Goal: Task Accomplishment & Management: Complete application form

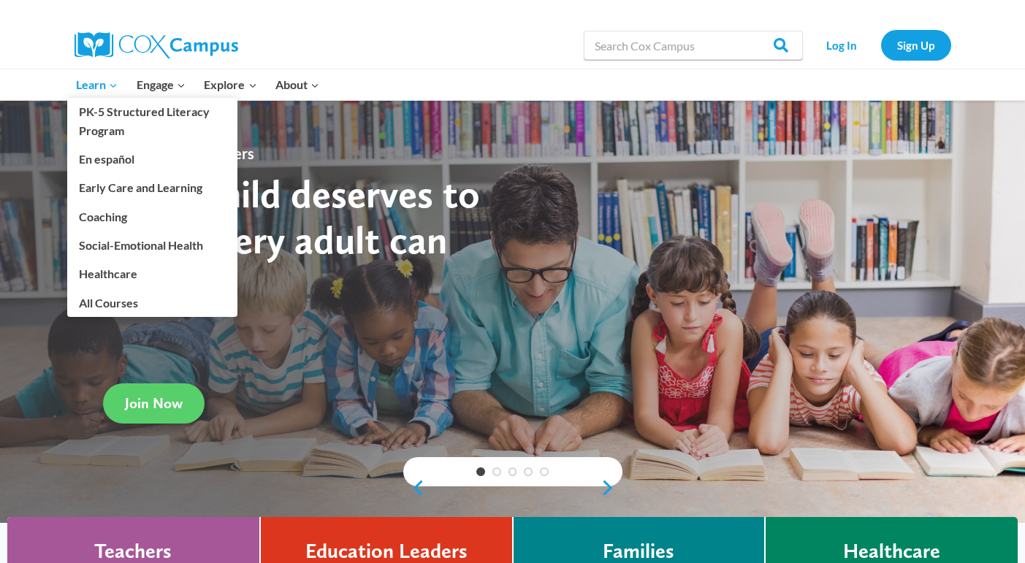
click at [121, 83] on link "Learn Expand" at bounding box center [97, 84] width 61 height 31
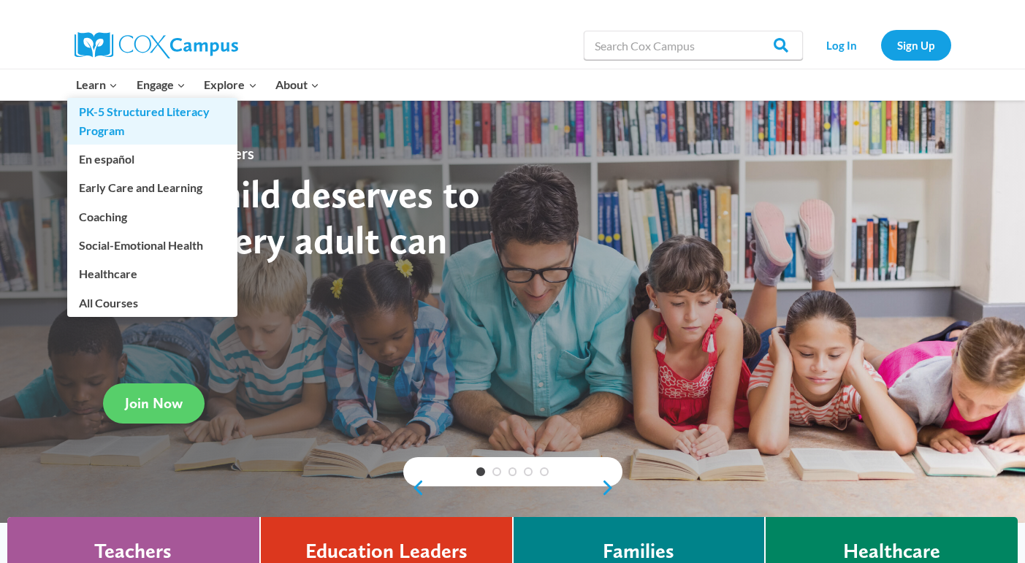
click at [109, 117] on link "PK-5 Structured Literacy Program" at bounding box center [152, 121] width 170 height 47
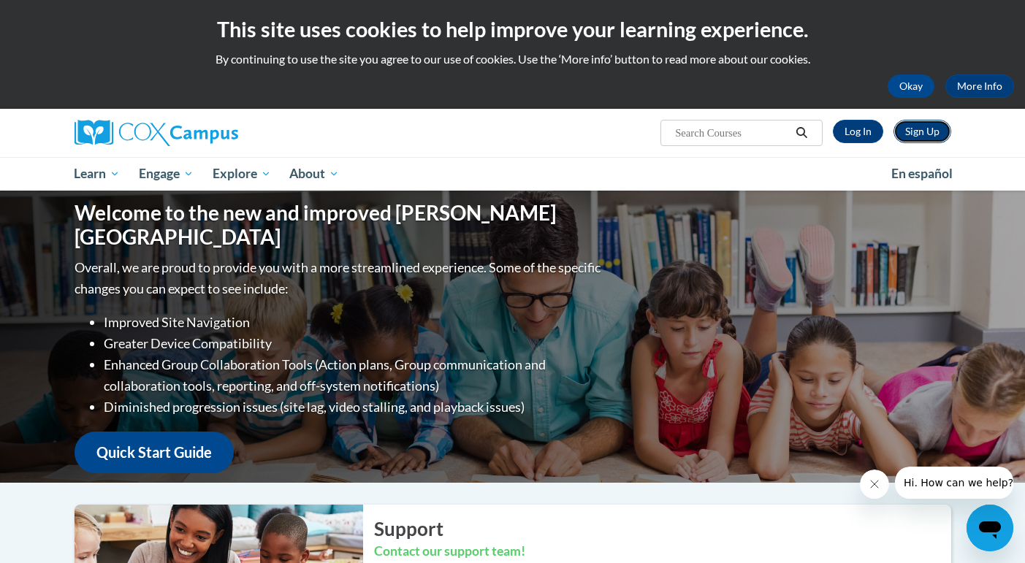
click at [926, 134] on link "Sign Up" at bounding box center [922, 131] width 58 height 23
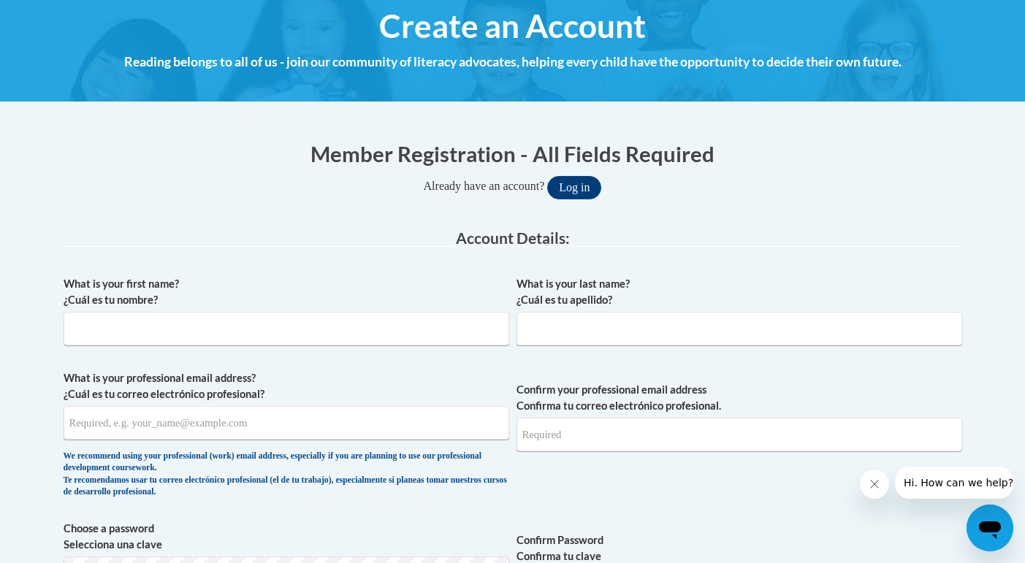
scroll to position [247, 0]
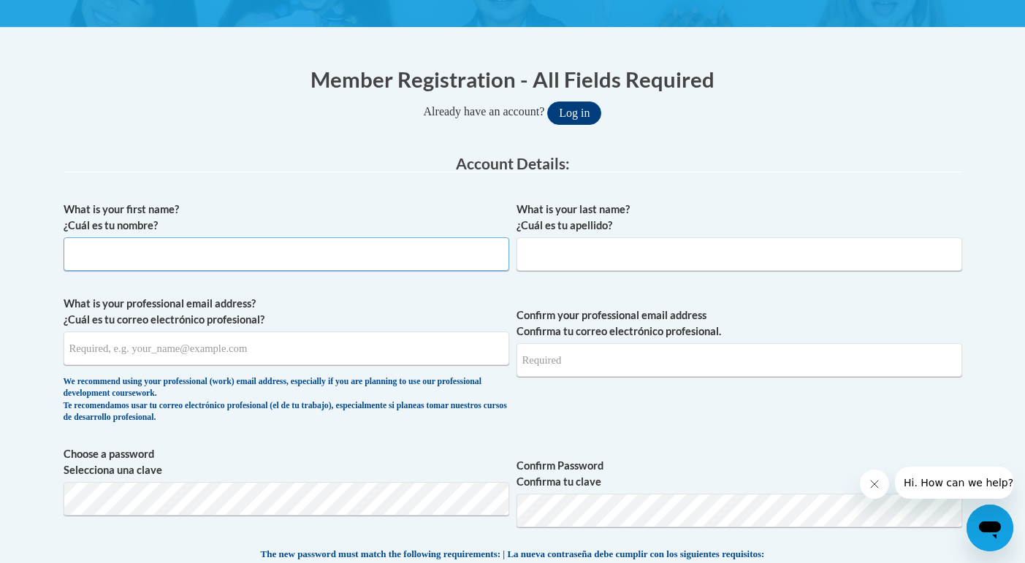
click at [397, 253] on input "What is your first name? ¿Cuál es tu nombre?" at bounding box center [287, 254] width 446 height 34
type input "[PERSON_NAME]"
click at [668, 262] on input "What is your last name? ¿Cuál es tu apellido?" at bounding box center [739, 254] width 446 height 34
type input "Bodine"
click at [370, 356] on input "What is your professional email address? ¿Cuál es tu correo electrónico profesi…" at bounding box center [287, 349] width 446 height 34
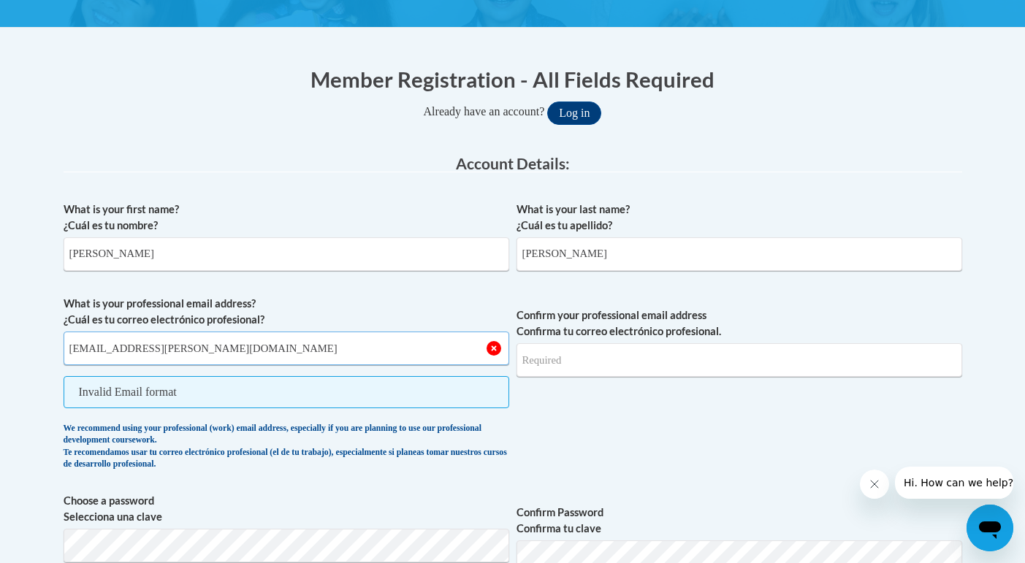
type input "jbodine@butler.edu"
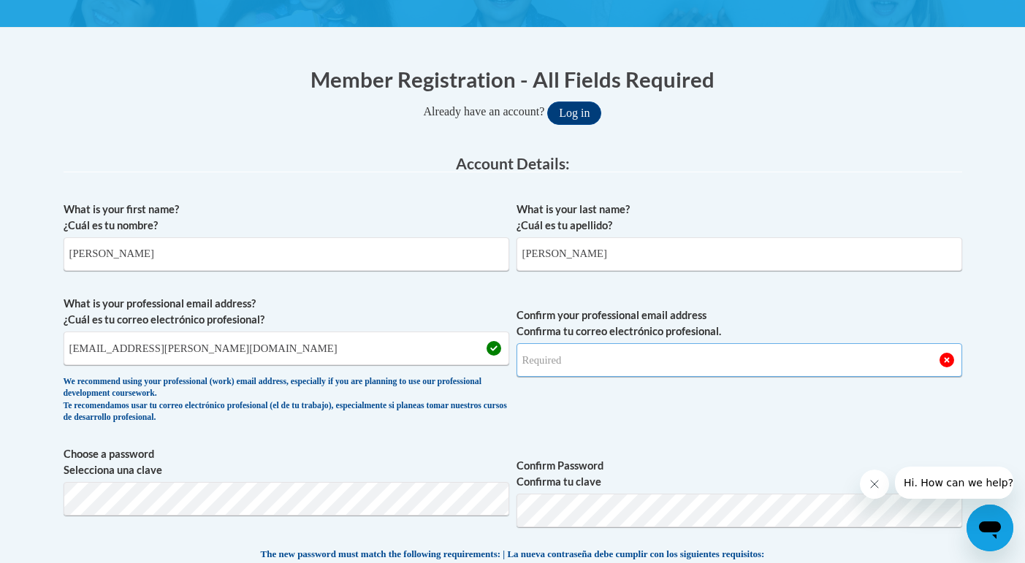
click at [576, 359] on input "Confirm your professional email address Confirma tu correo electrónico profesio…" at bounding box center [739, 360] width 446 height 34
type input "jbodine@butler.edu"
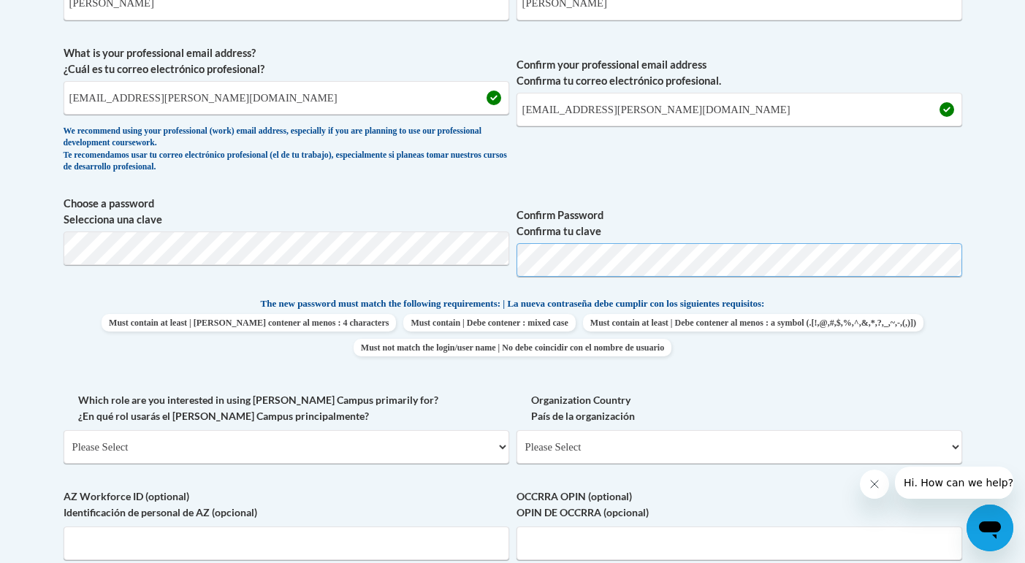
scroll to position [500, 0]
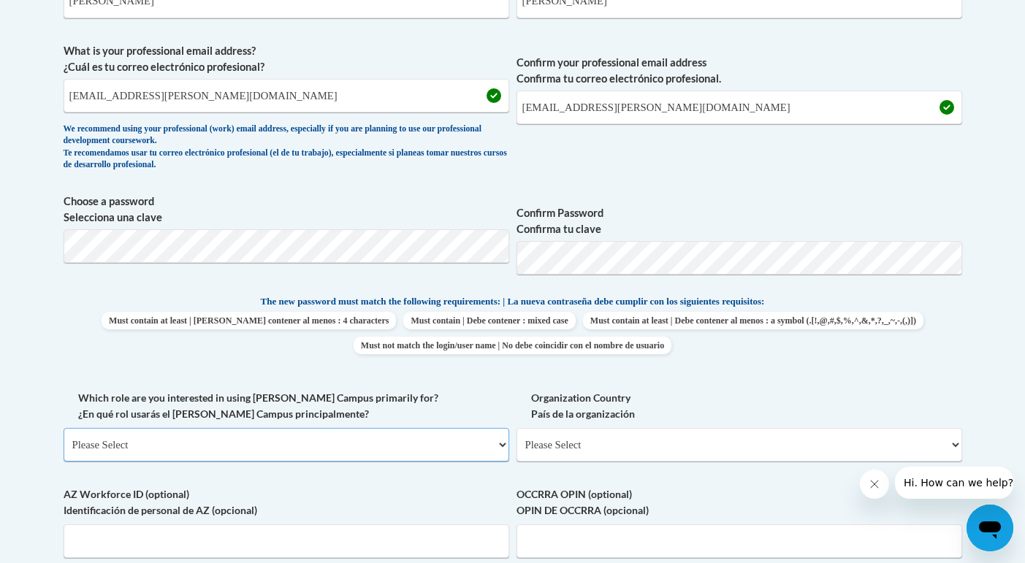
click at [439, 447] on select "Please Select College/University | Colegio/Universidad Community/Nonprofit Part…" at bounding box center [287, 445] width 446 height 34
select select "5a18ea06-2b54-4451-96f2-d152daf9eac5"
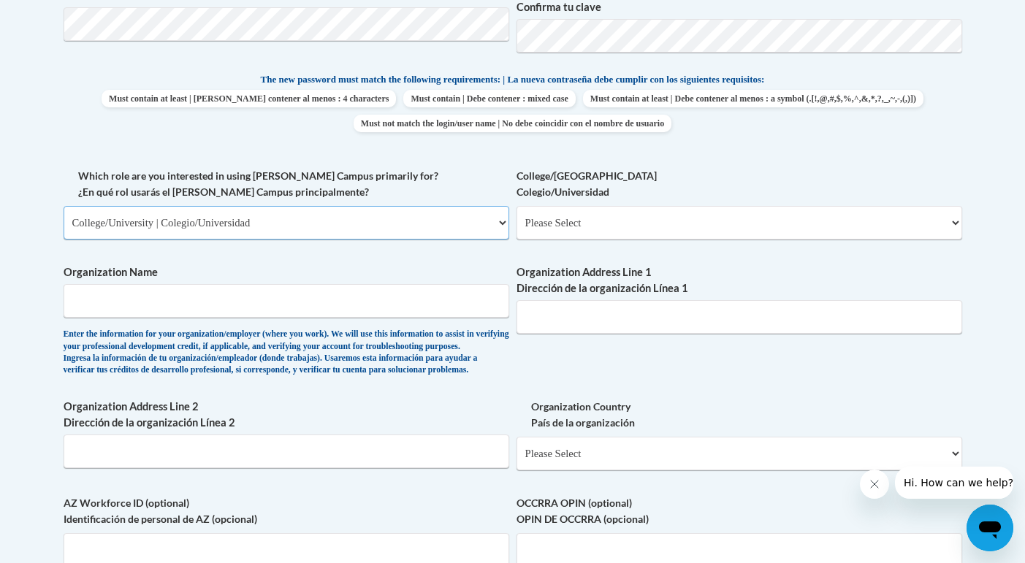
scroll to position [767, 0]
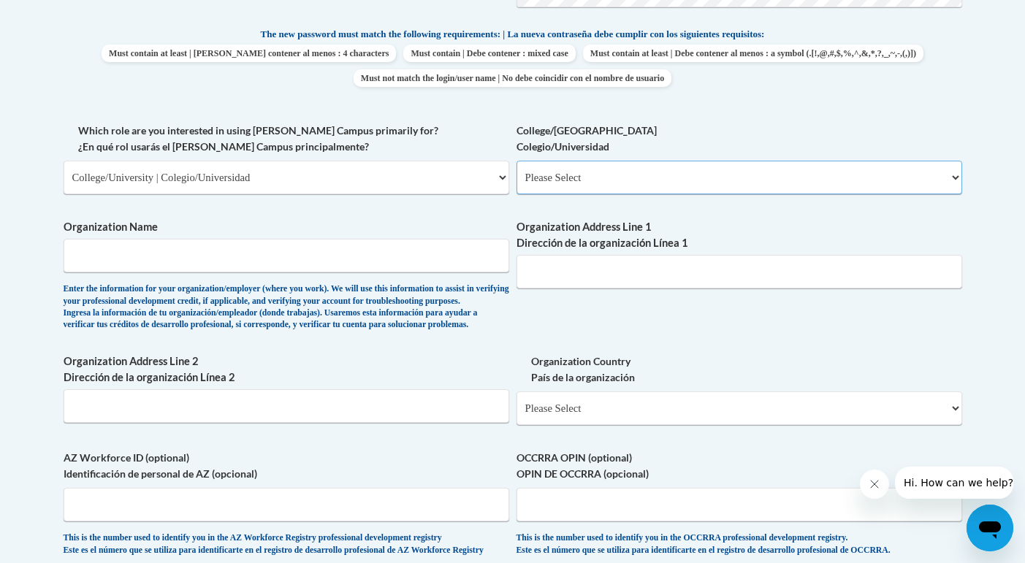
click at [617, 183] on select "Please Select College/University Staff | Empleado universitario College/Univers…" at bounding box center [739, 178] width 446 height 34
select select "99b32b07-cffc-426c-8bf6-0cd77760d84b"
click at [351, 245] on input "Organization Name" at bounding box center [287, 256] width 446 height 34
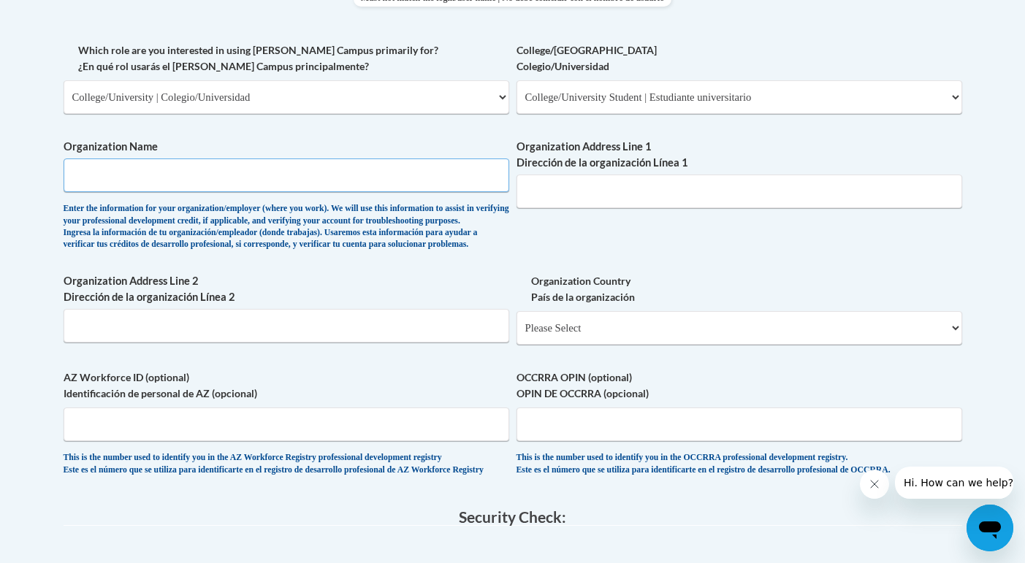
scroll to position [882, 0]
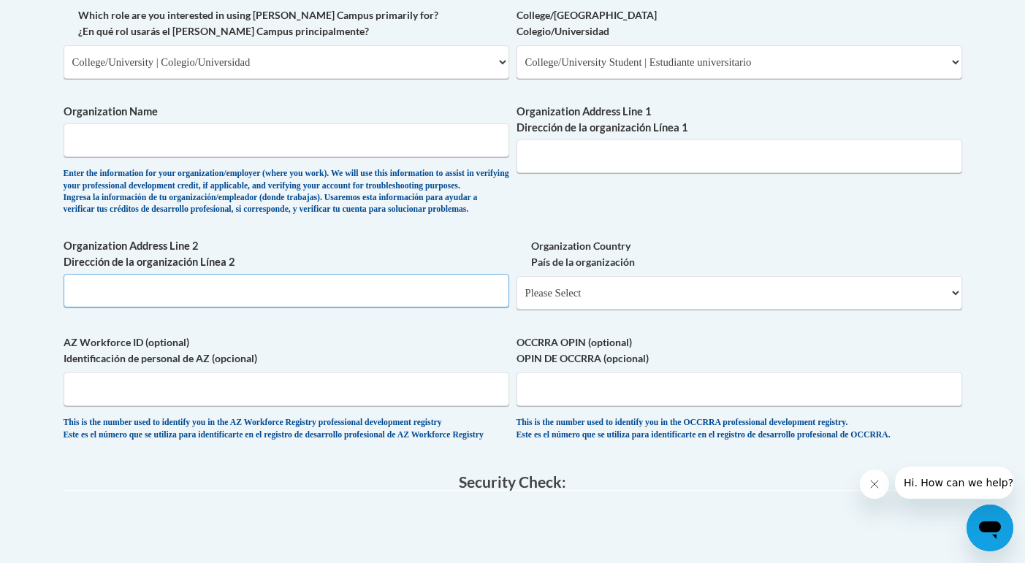
click at [313, 307] on input "Organization Address Line 2 Dirección de la organización Línea 2" at bounding box center [287, 291] width 446 height 34
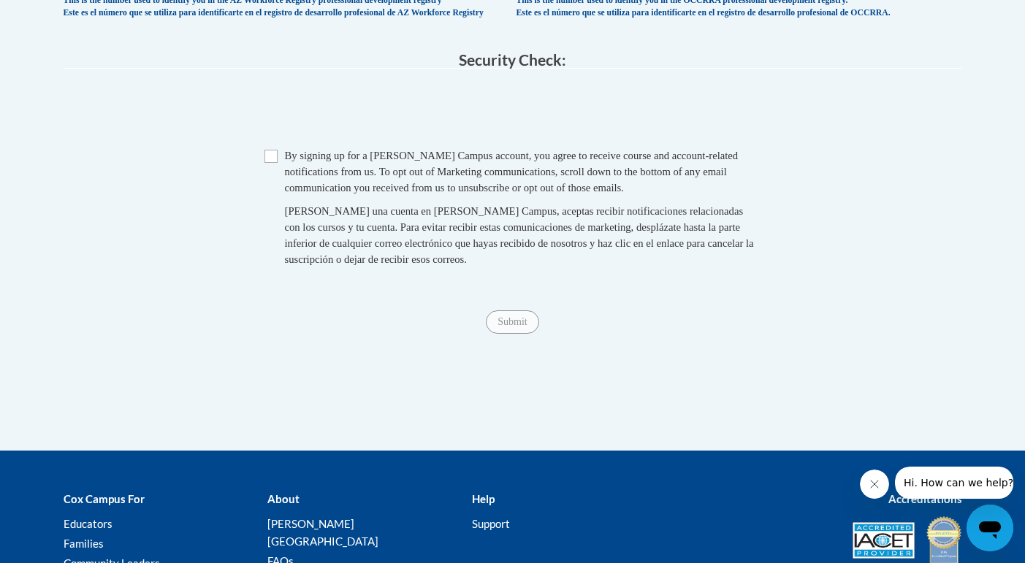
scroll to position [1306, 0]
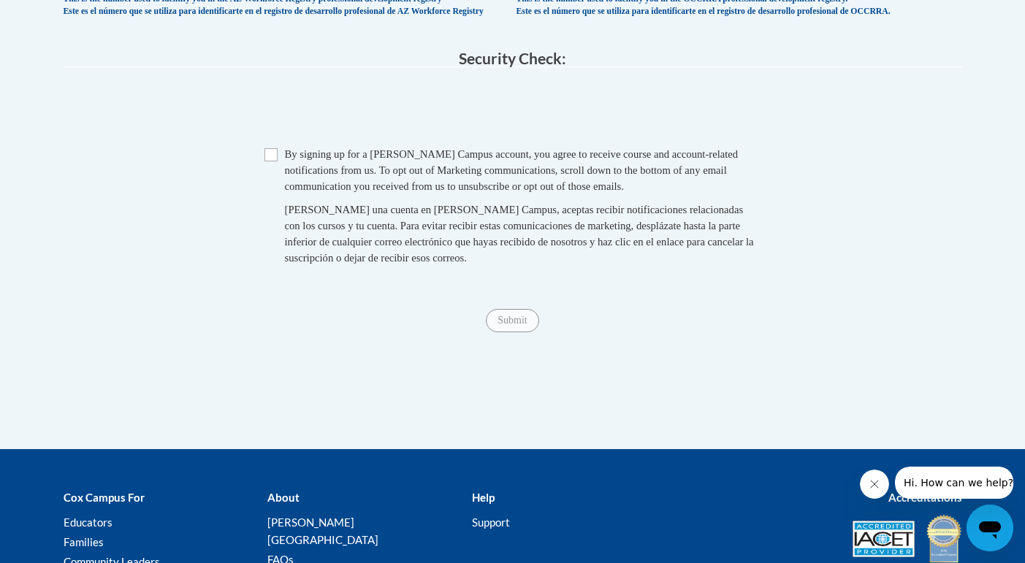
click at [320, 240] on span "Al crear una cuenta en Cox Campus, aceptas recibir notificaciones relacionadas …" at bounding box center [519, 234] width 469 height 60
click at [267, 161] on input "Checkbox" at bounding box center [270, 154] width 13 height 13
checkbox input "true"
click at [512, 332] on input "Submit" at bounding box center [512, 320] width 53 height 23
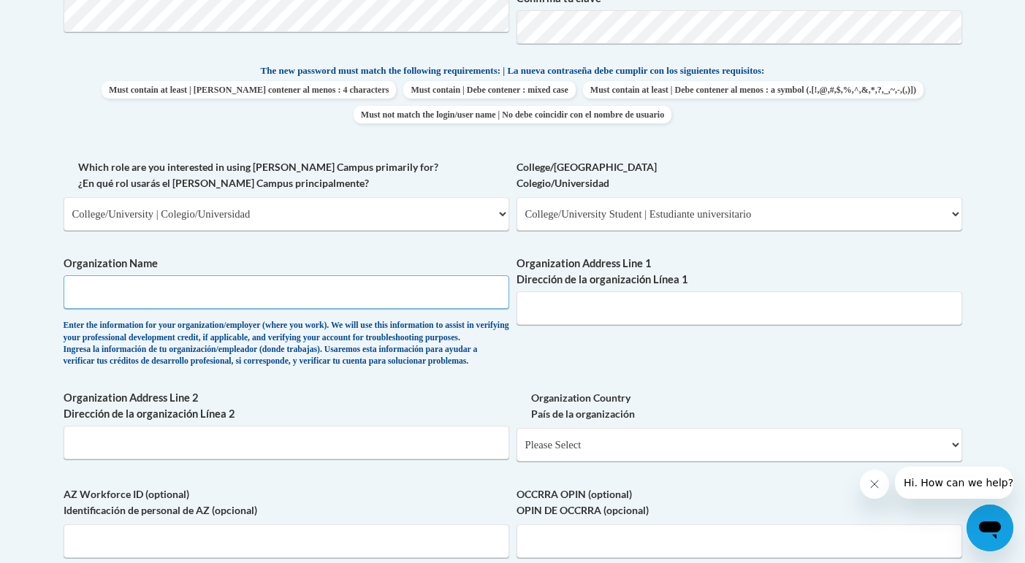
scroll to position [788, 0]
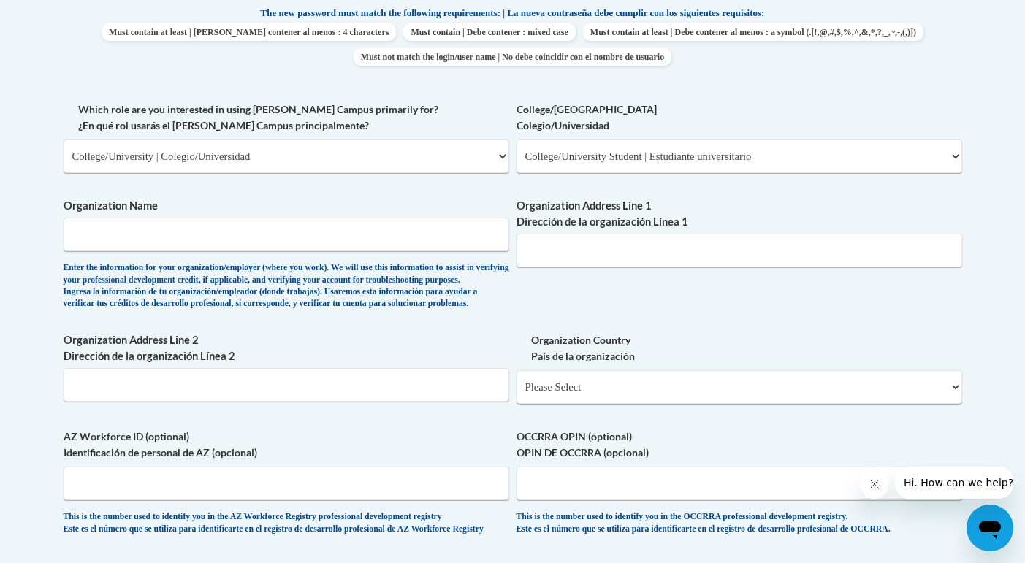
click at [293, 352] on div "What is your first name? ¿Cuál es tu nombre? Josie What is your last name? ¿Cuá…" at bounding box center [513, 101] width 898 height 897
click at [251, 245] on input "Organization Name" at bounding box center [287, 235] width 446 height 34
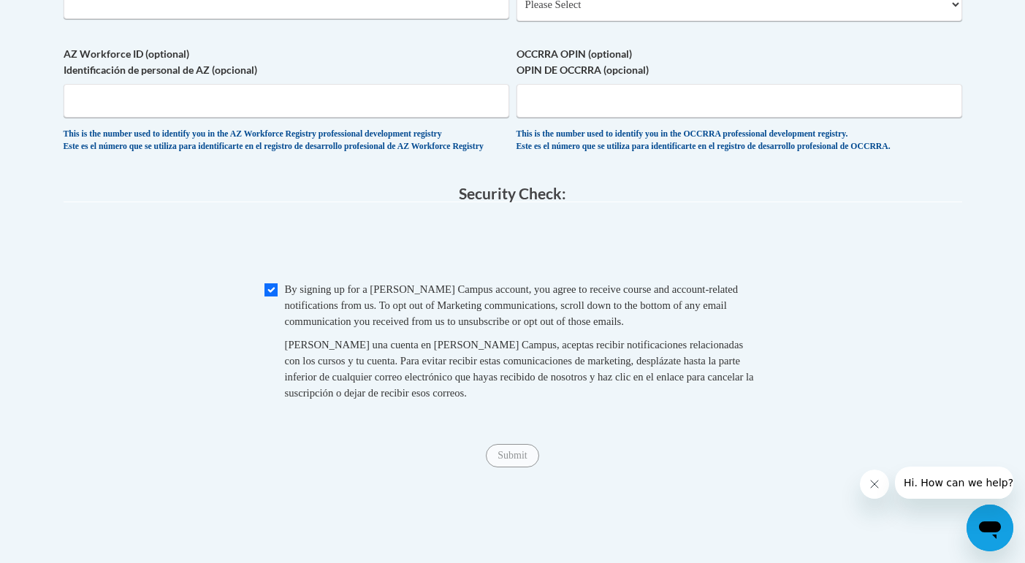
scroll to position [1340, 0]
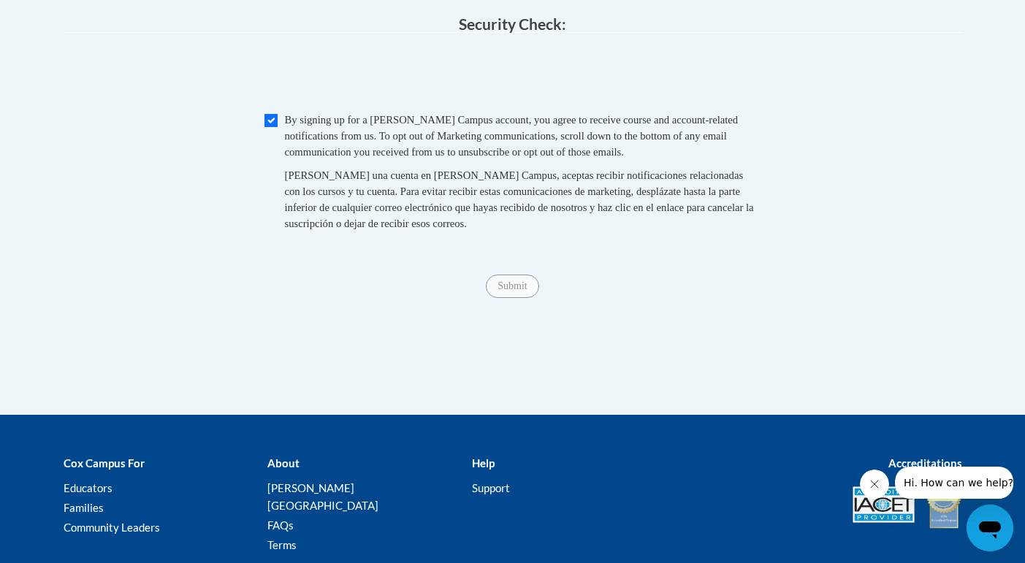
type input "Butler University"
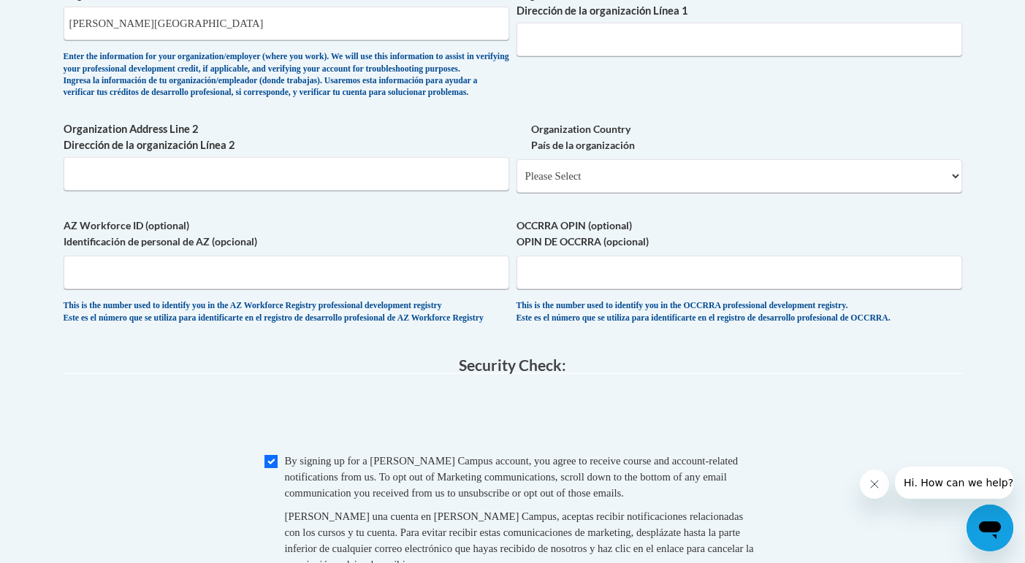
scroll to position [822, 0]
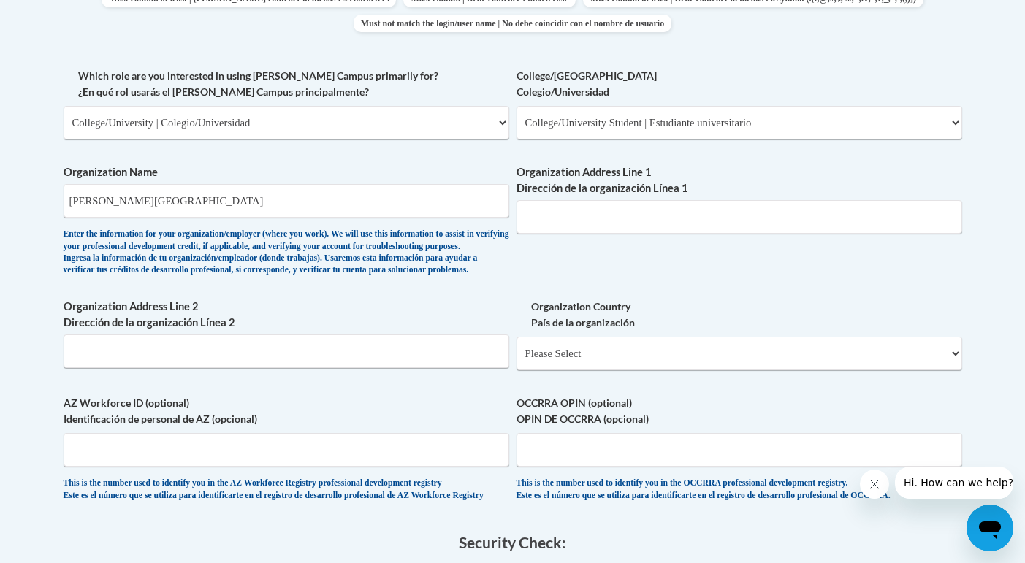
click at [418, 277] on div "Enter the information for your organization/employer (where you work). We will …" at bounding box center [287, 253] width 446 height 48
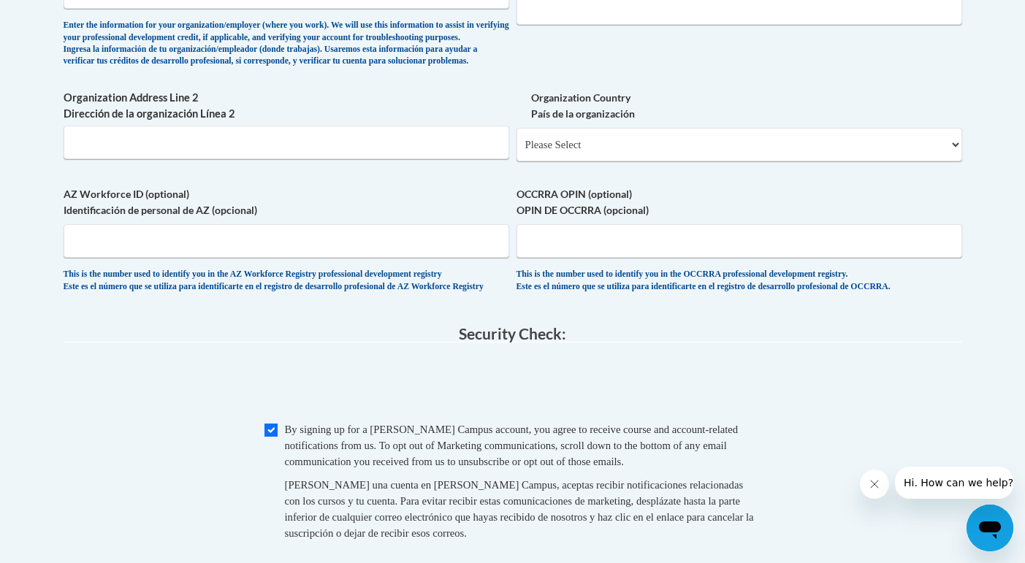
scroll to position [1041, 0]
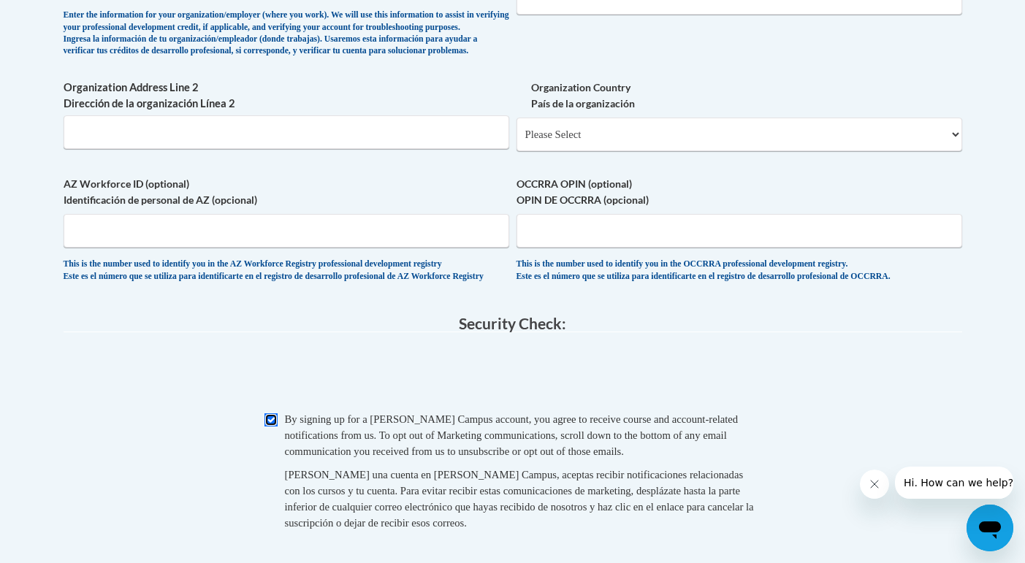
click at [268, 427] on input "Checkbox" at bounding box center [270, 419] width 13 height 13
checkbox input "false"
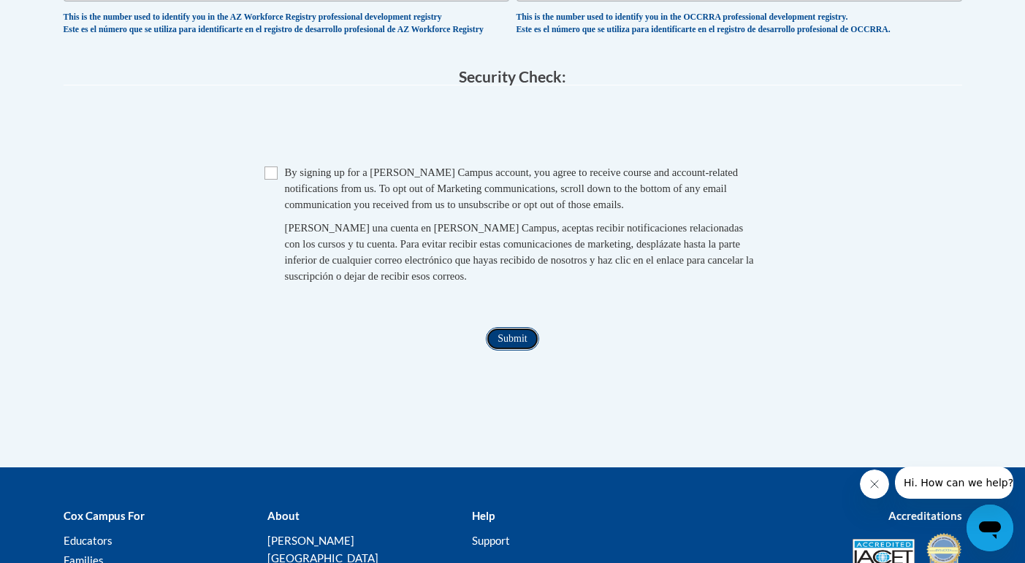
click at [495, 351] on input "Submit" at bounding box center [512, 338] width 53 height 23
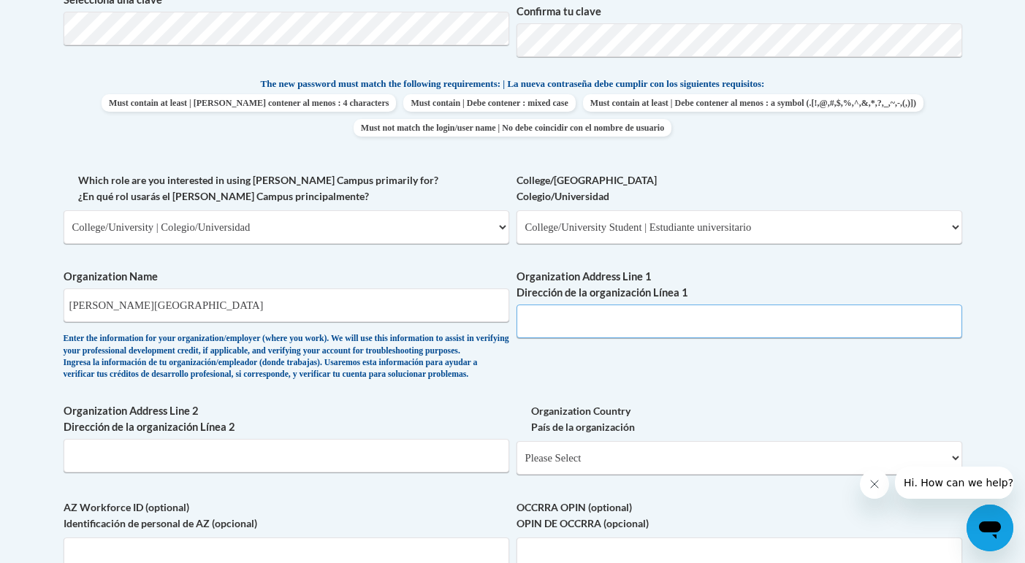
scroll to position [715, 0]
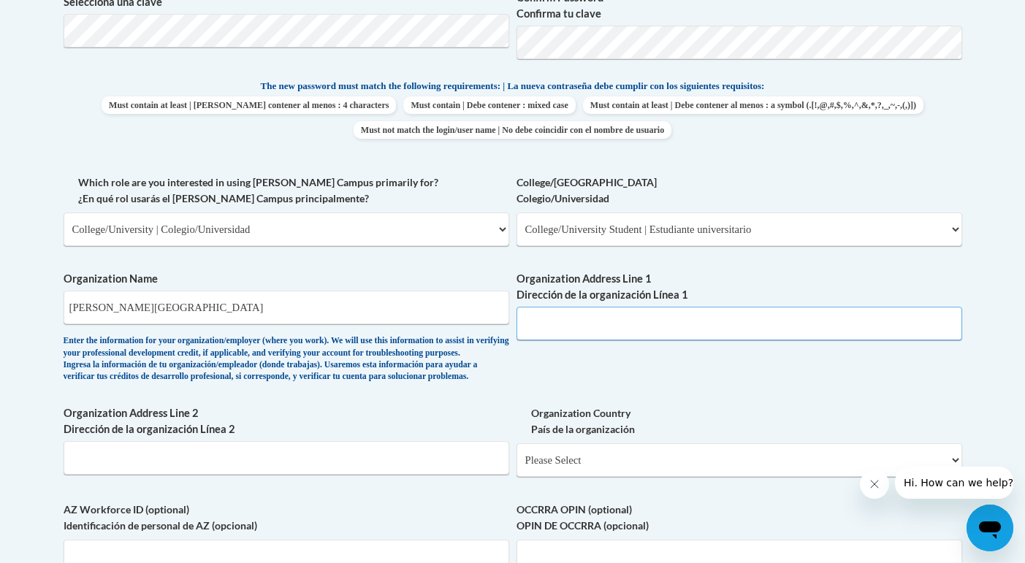
paste input "Address: 4600 Sunset Ave, Indianapolis, IN 46208"
click at [564, 328] on input "Address: 4600 Sunset Ave, Indianapolis, IN 46208" at bounding box center [739, 324] width 446 height 34
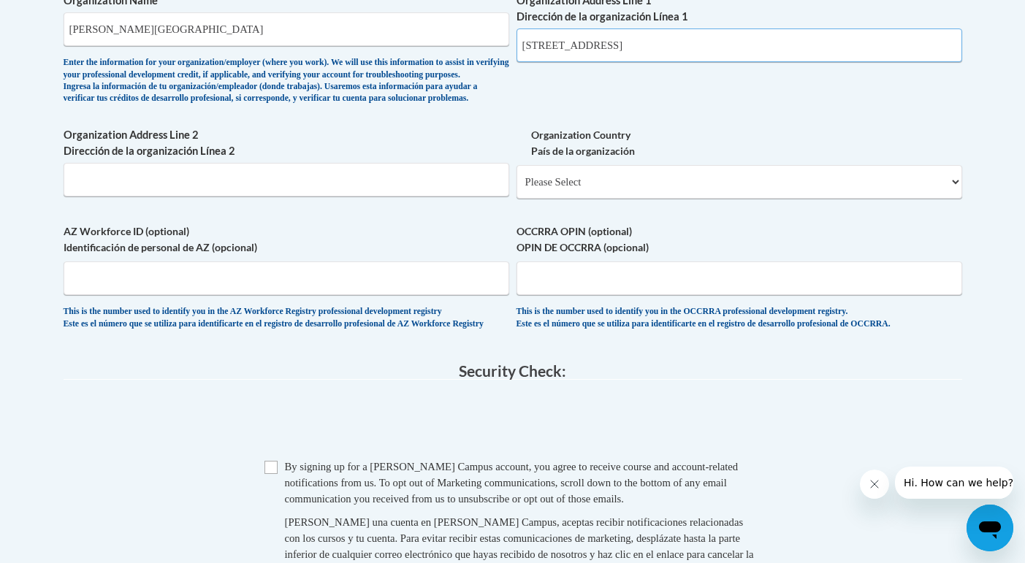
scroll to position [1130, 0]
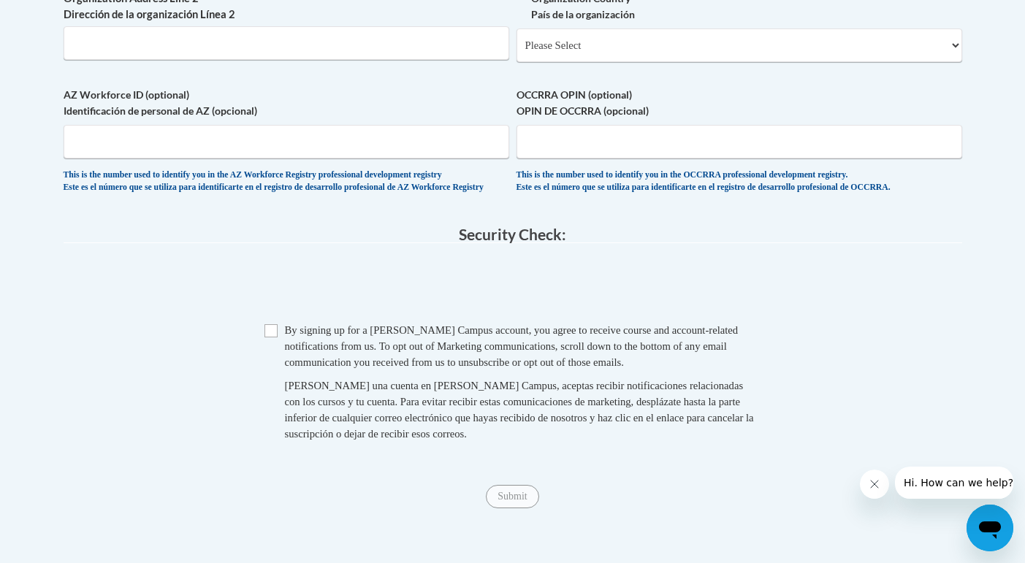
type input "4600 Sunset Ave, Indianapolis, IN 46208"
click at [272, 337] on input "Checkbox" at bounding box center [270, 330] width 13 height 13
click at [268, 337] on input "Checkbox" at bounding box center [270, 330] width 13 height 13
checkbox input "false"
click at [510, 508] on input "Submit" at bounding box center [512, 496] width 53 height 23
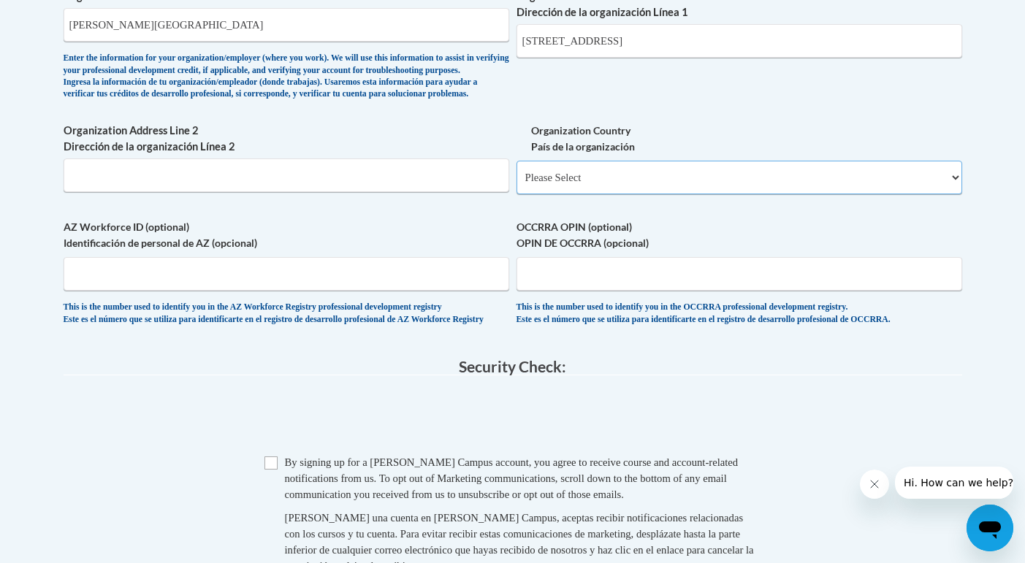
scroll to position [986, 0]
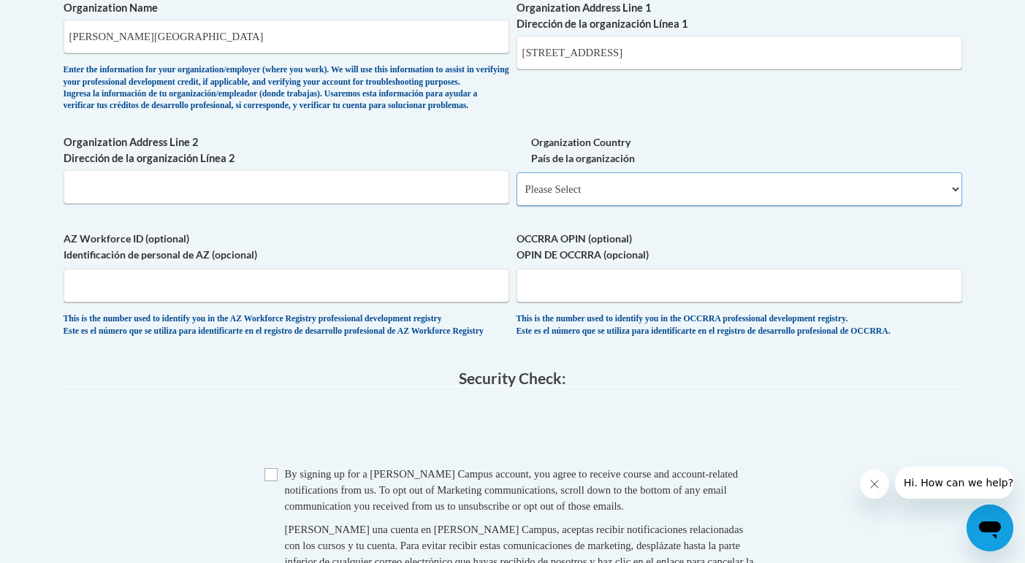
click at [614, 206] on select "Please Select United States | Estados Unidos Outside of the United States | Fue…" at bounding box center [739, 189] width 446 height 34
select select "ad49bcad-a171-4b2e-b99c-48b446064914"
select select
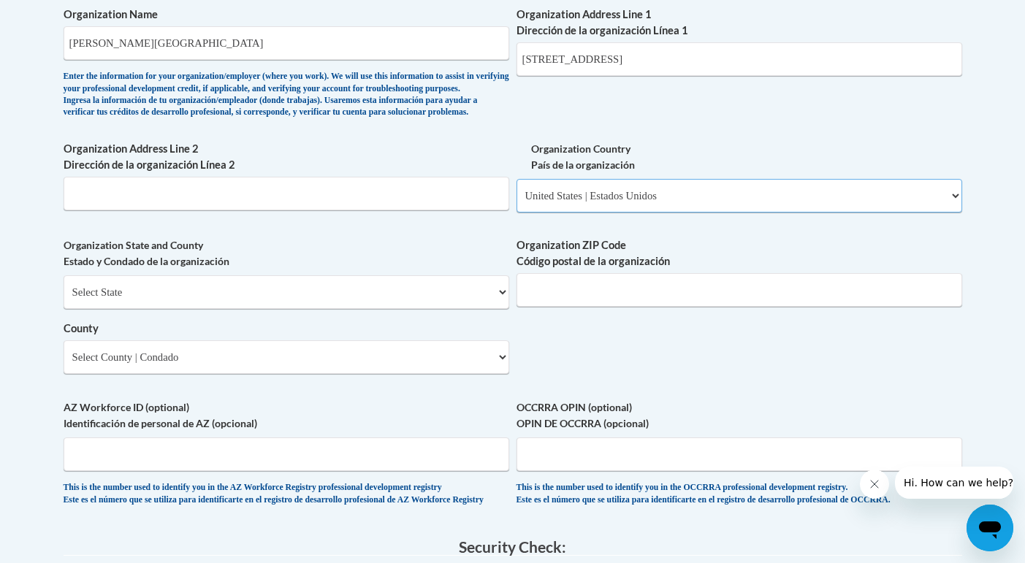
scroll to position [1001, 0]
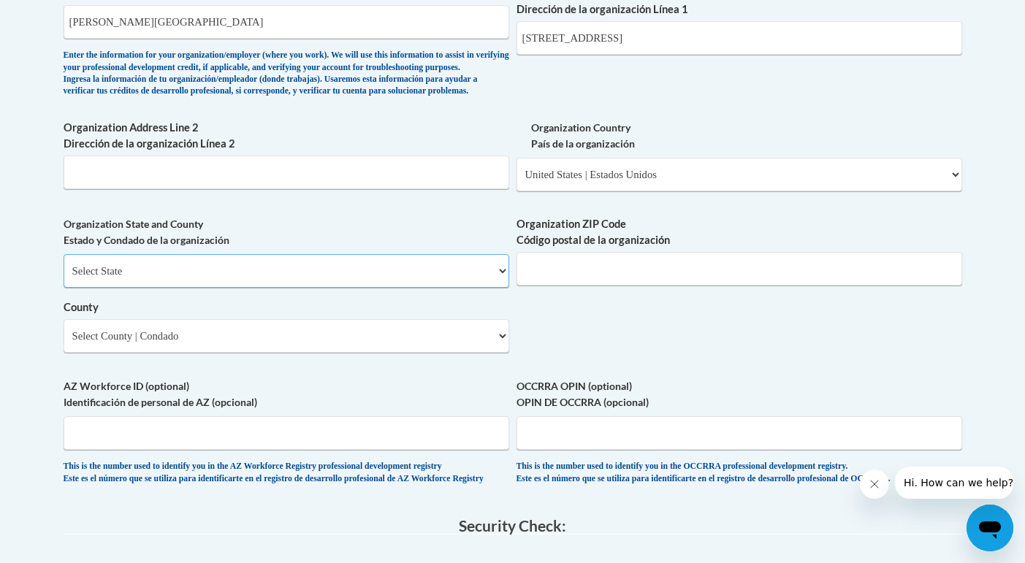
click at [440, 288] on select "Select State Alabama Alaska Arizona Arkansas California Colorado Connecticut De…" at bounding box center [287, 271] width 446 height 34
select select "Indiana"
click at [370, 353] on select "Select County Adams Allen Bartholomew Benton Blackford Boone Brown Carroll Cass…" at bounding box center [287, 336] width 446 height 34
click at [232, 353] on select "Select County Adams Allen Bartholomew Benton Blackford Boone Brown Carroll Cass…" at bounding box center [287, 336] width 446 height 34
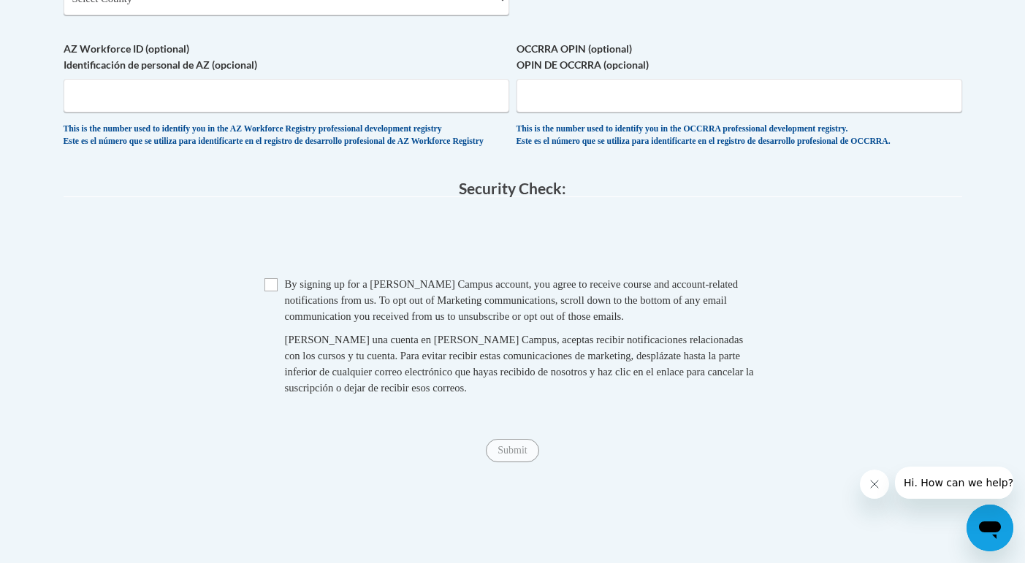
click at [230, 331] on div "Checkbox By signing up for a Cox Campus account, you agree to receive course an…" at bounding box center [513, 343] width 898 height 134
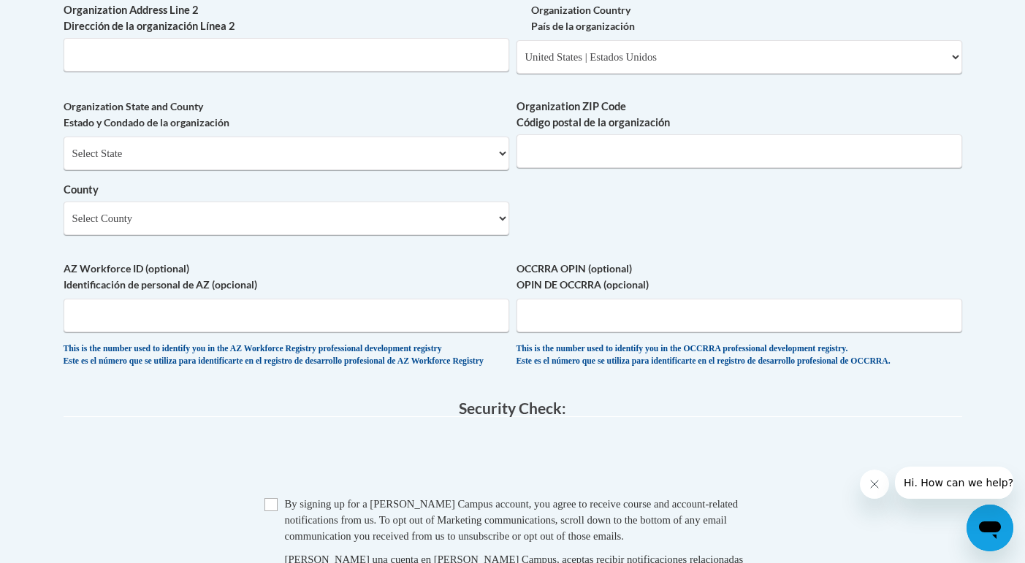
scroll to position [1090, 0]
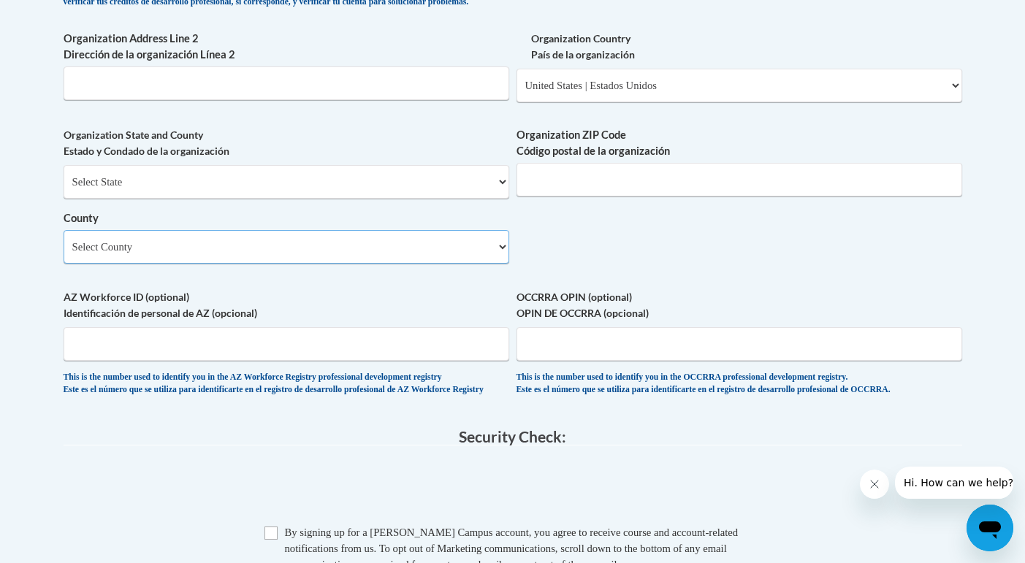
click at [259, 261] on select "Select County Adams Allen Bartholomew Benton Blackford Boone Brown Carroll Cass…" at bounding box center [287, 247] width 446 height 34
select select "Marion"
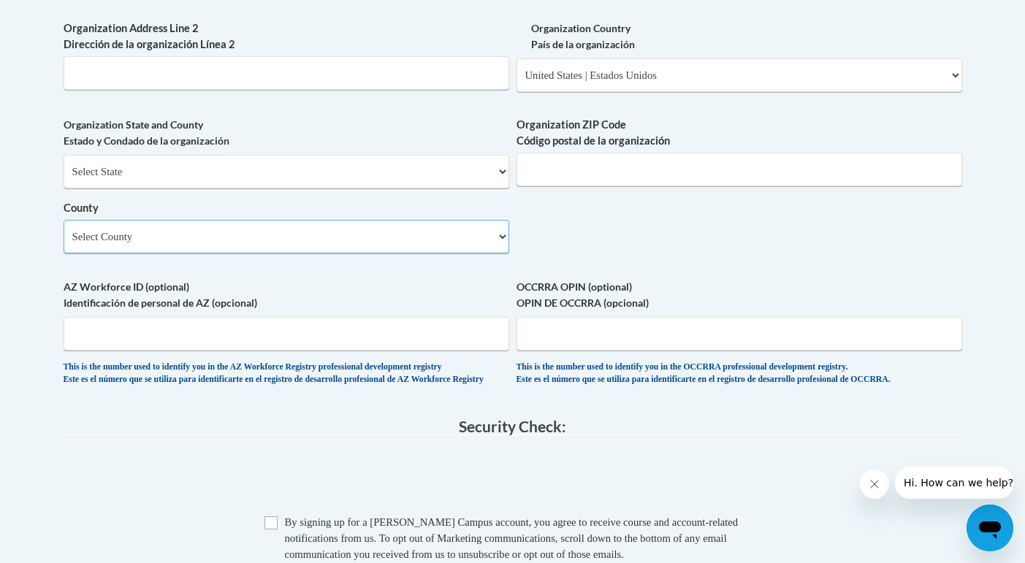
scroll to position [1109, 0]
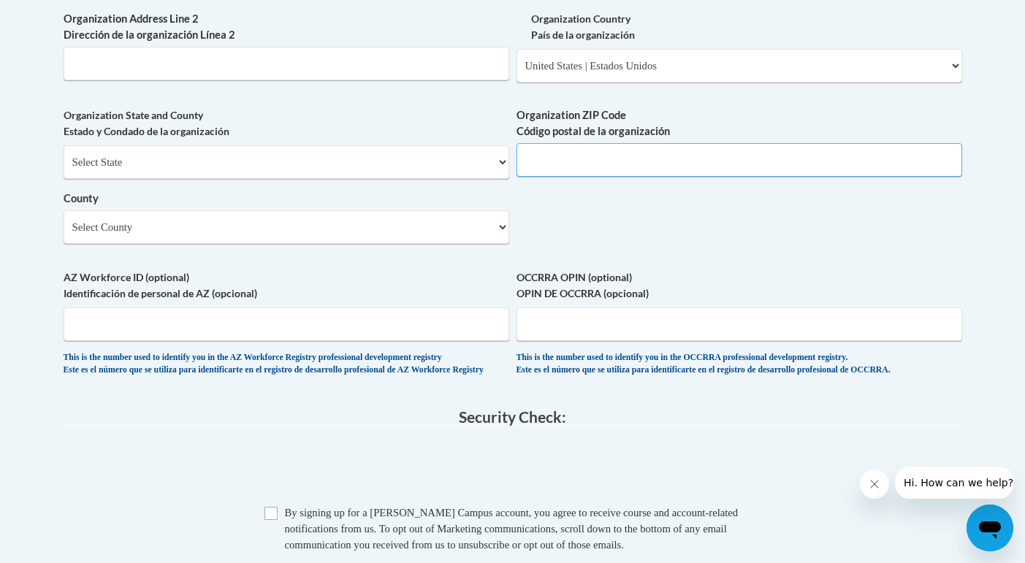
click at [613, 176] on input "Organization ZIP Code Código postal de la organización" at bounding box center [739, 160] width 446 height 34
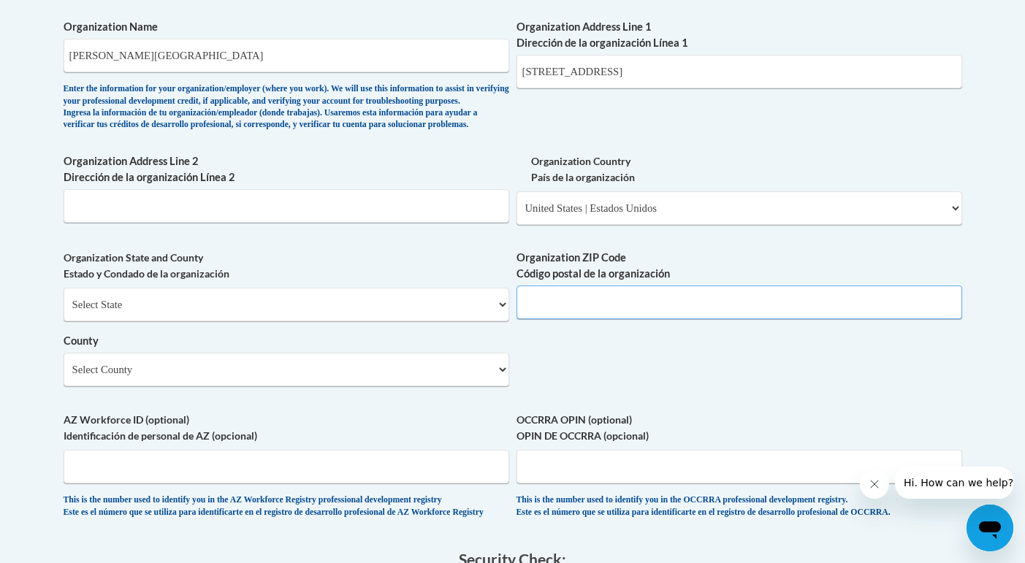
scroll to position [950, 0]
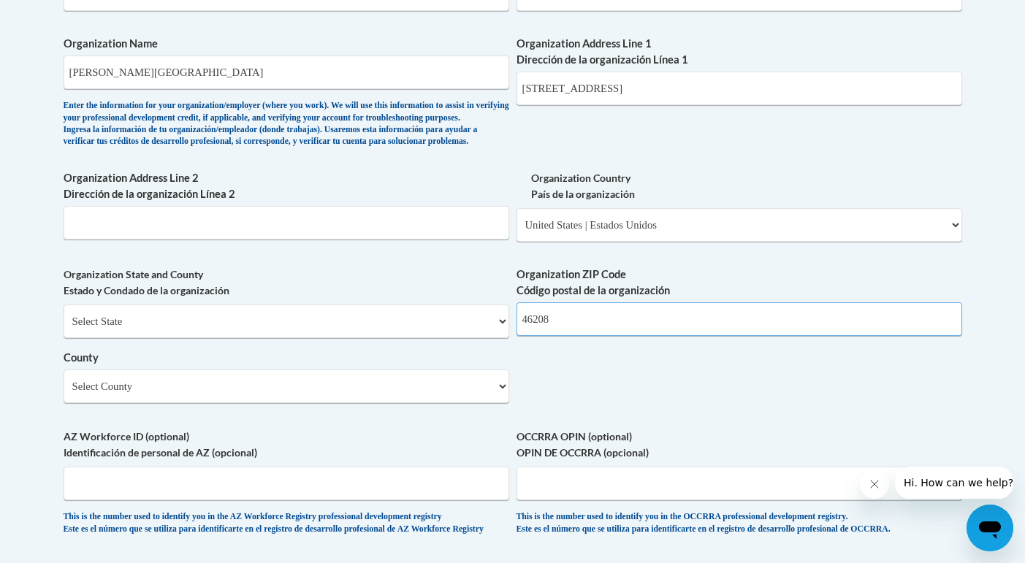
type input "46208"
click at [727, 83] on input "4600 Sunset Ave, Indianapolis, IN 46208" at bounding box center [739, 89] width 446 height 34
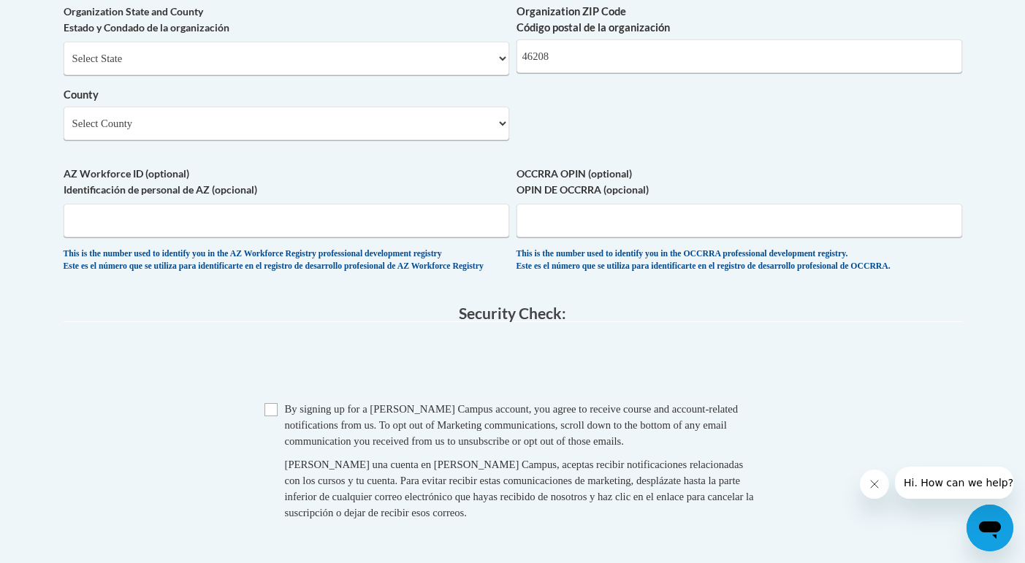
scroll to position [1235, 0]
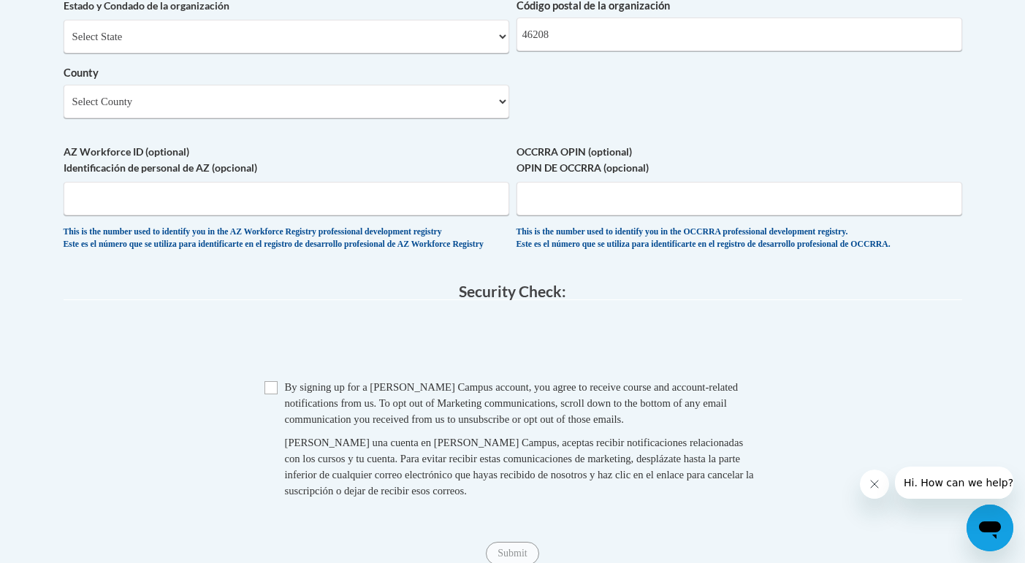
type input "4600 Sunset Ave"
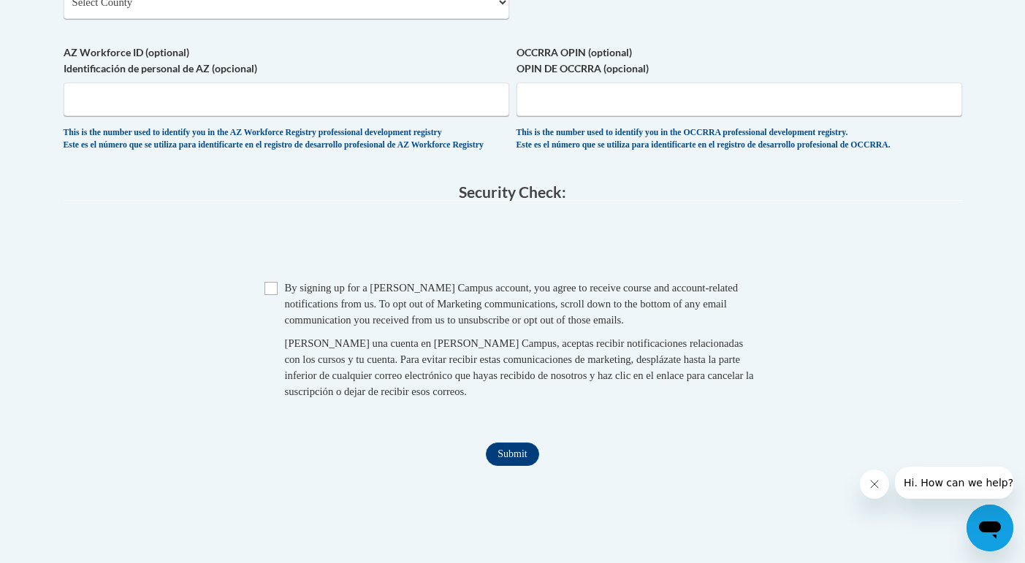
scroll to position [1351, 0]
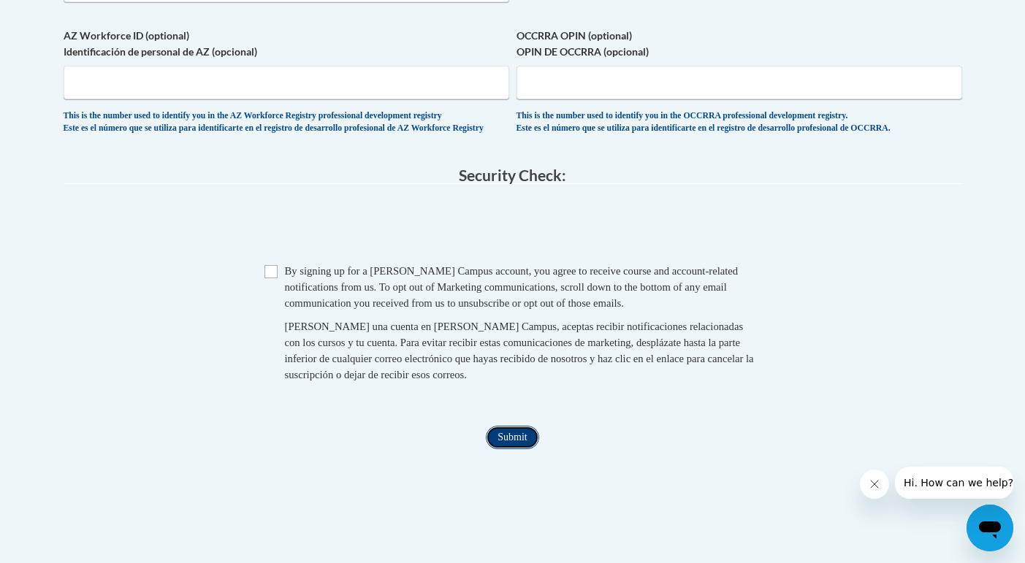
click at [494, 449] on input "Submit" at bounding box center [512, 437] width 53 height 23
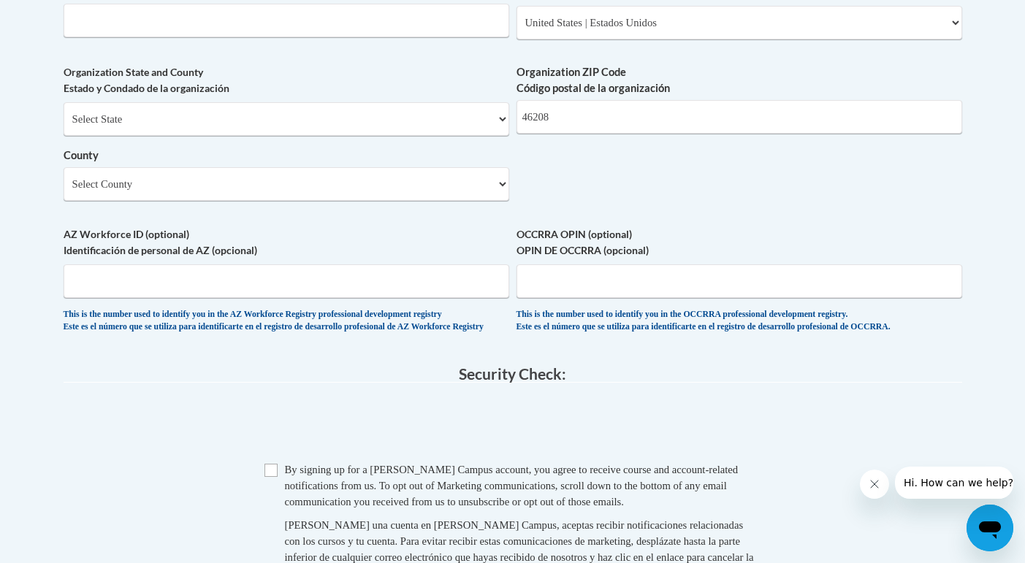
scroll to position [1149, 0]
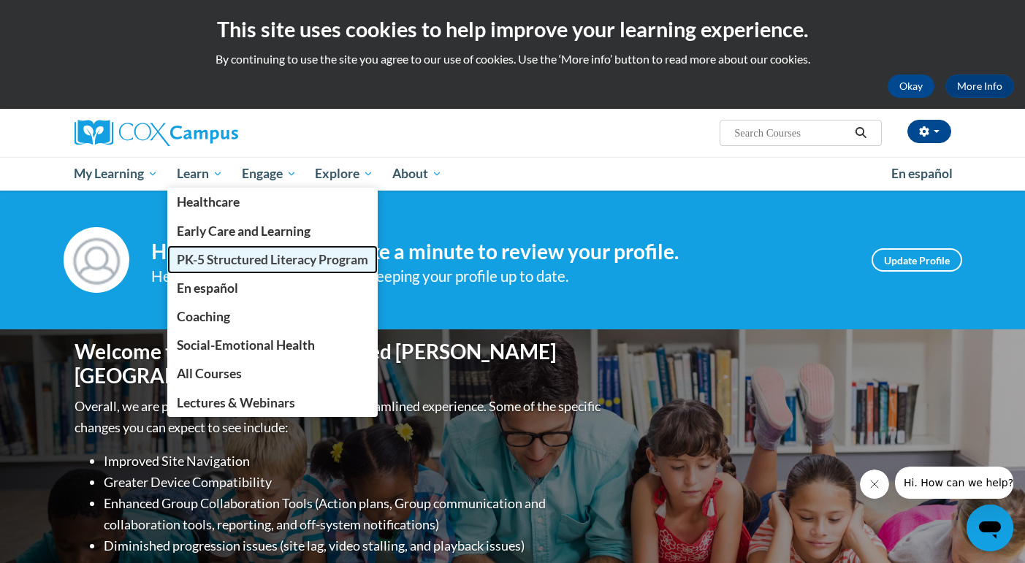
click at [209, 253] on span "PK-5 Structured Literacy Program" at bounding box center [272, 259] width 191 height 15
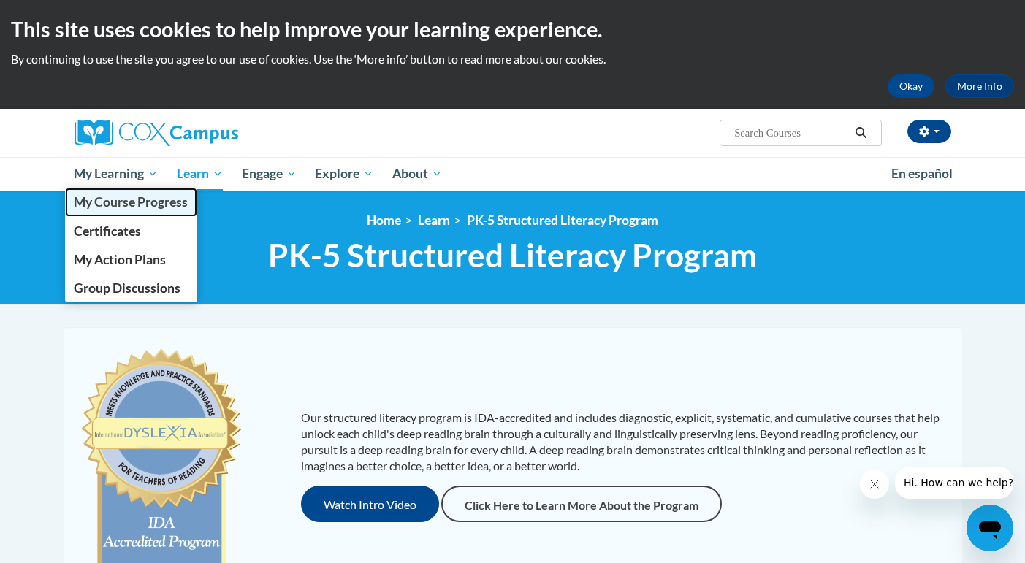
click at [140, 199] on span "My Course Progress" at bounding box center [131, 201] width 114 height 15
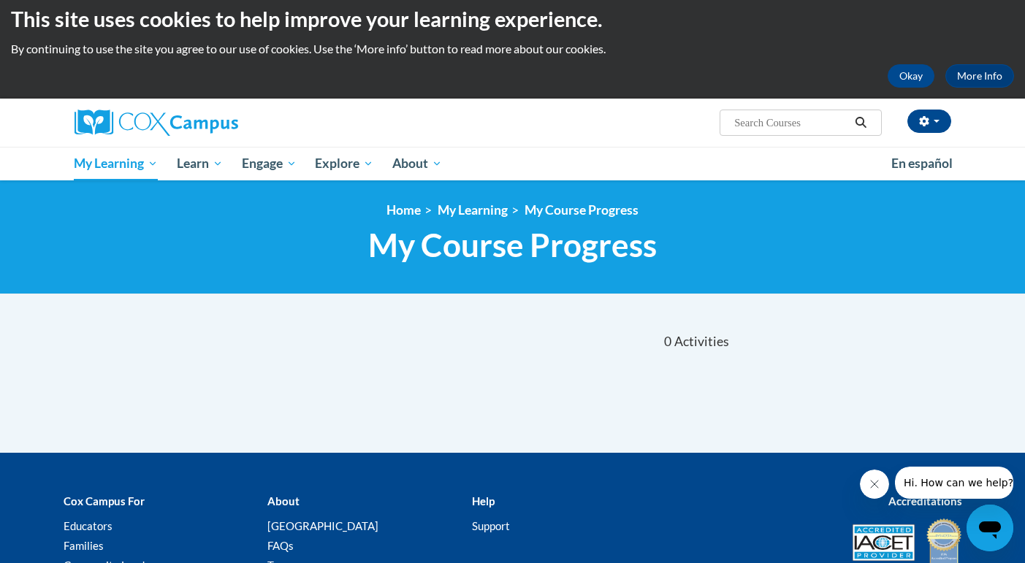
scroll to position [18, 0]
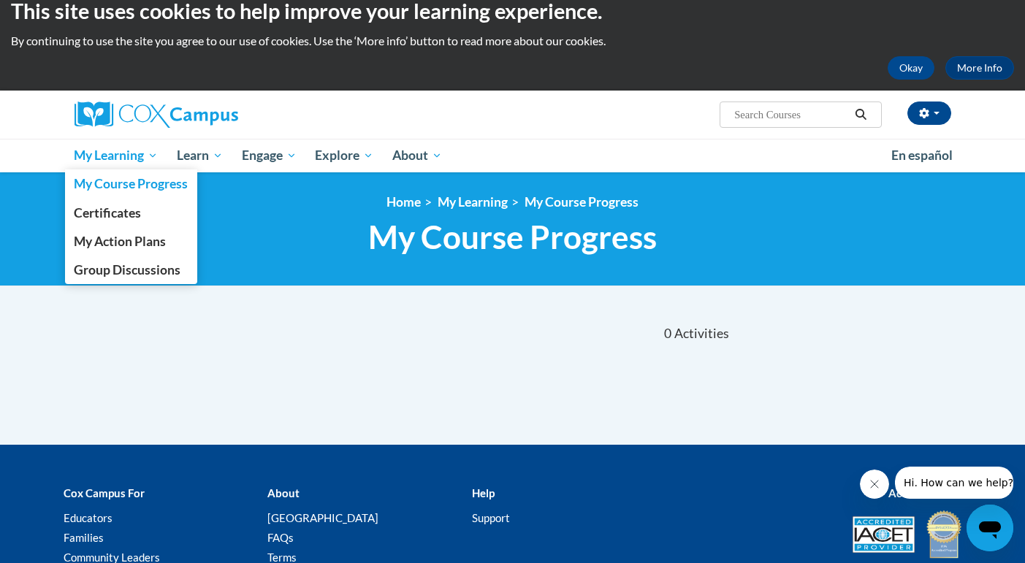
click at [113, 166] on link "My Learning" at bounding box center [116, 156] width 103 height 34
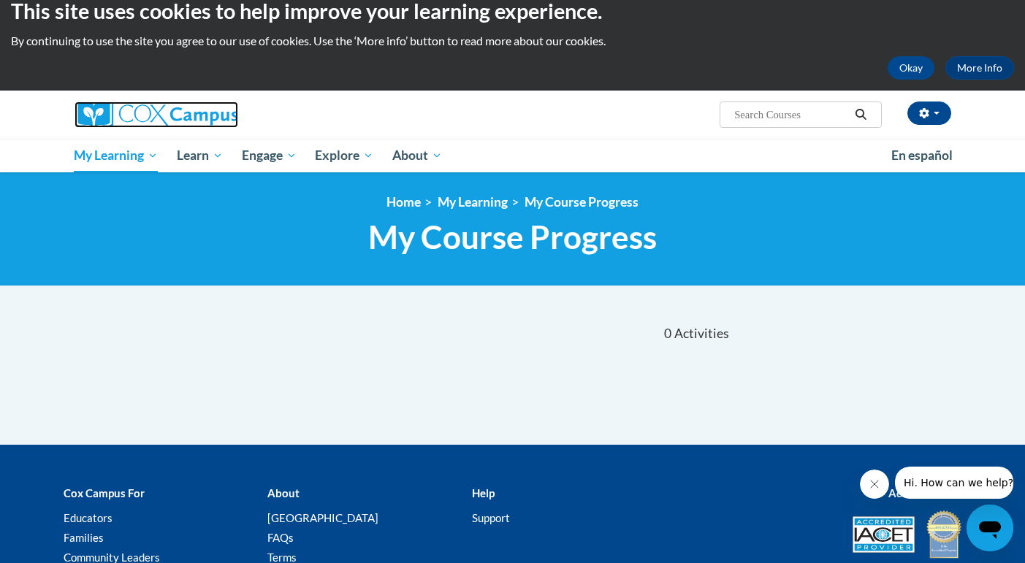
click at [126, 120] on img at bounding box center [156, 115] width 164 height 26
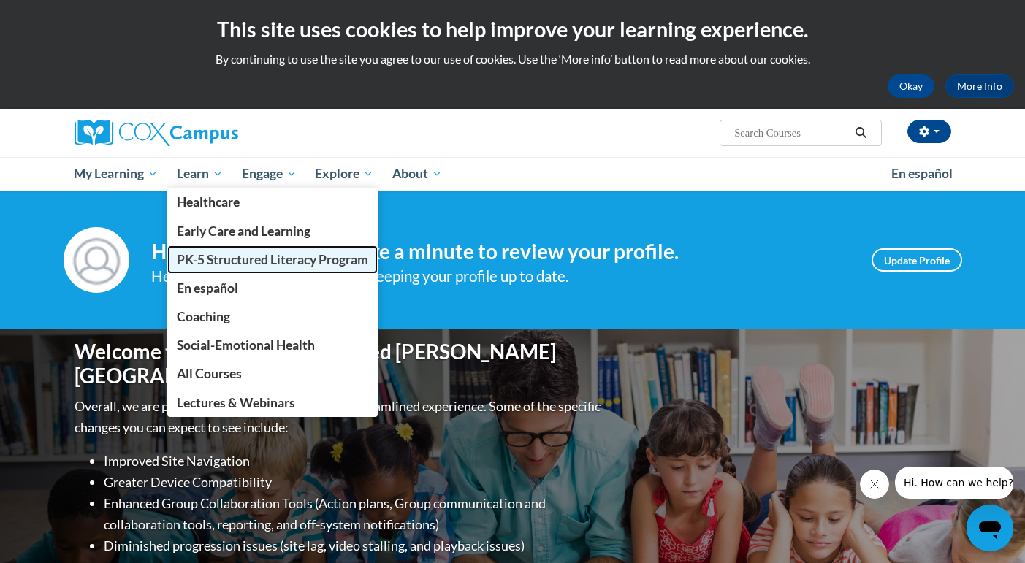
click at [256, 260] on span "PK-5 Structured Literacy Program" at bounding box center [272, 259] width 191 height 15
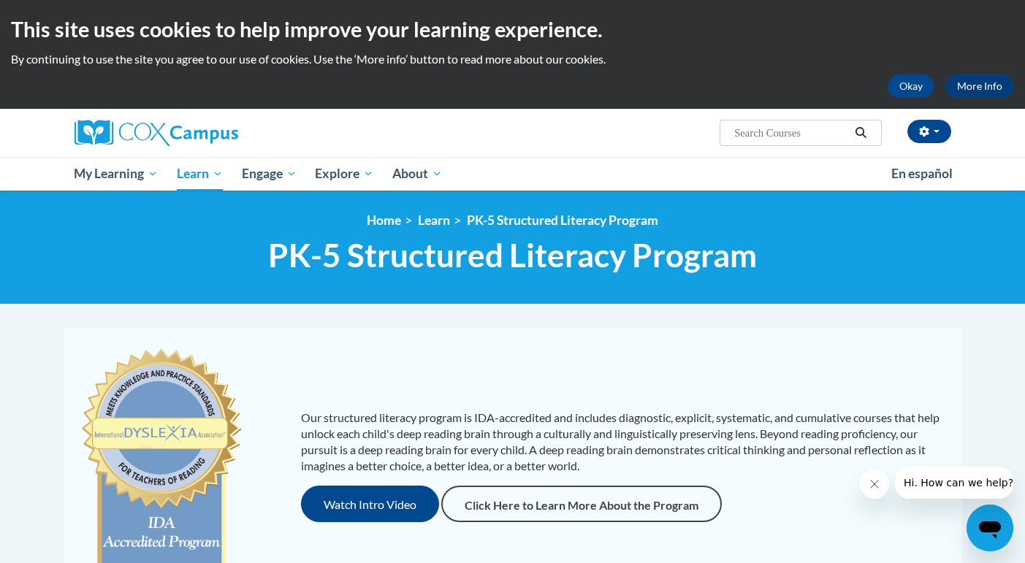
click at [810, 139] on input "Search..." at bounding box center [791, 133] width 117 height 18
click at [829, 191] on div "<en>Home</en><fr>Accueil</fr><de>Zuhause</de><it>Casa</it><es>Casa</es><pt>Casa…" at bounding box center [512, 248] width 1025 height 114
click at [906, 91] on button "Okay" at bounding box center [910, 85] width 47 height 23
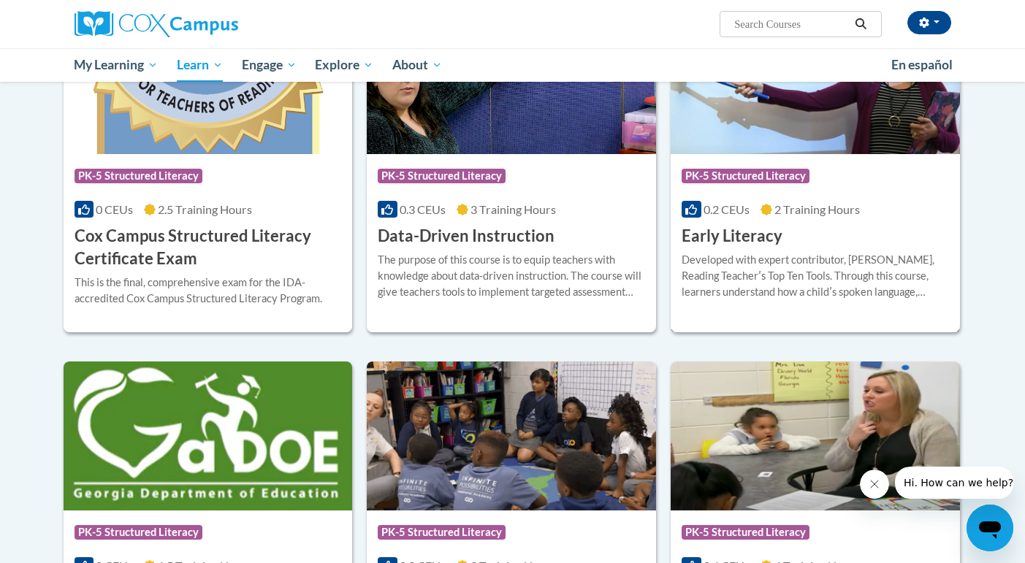
scroll to position [550, 0]
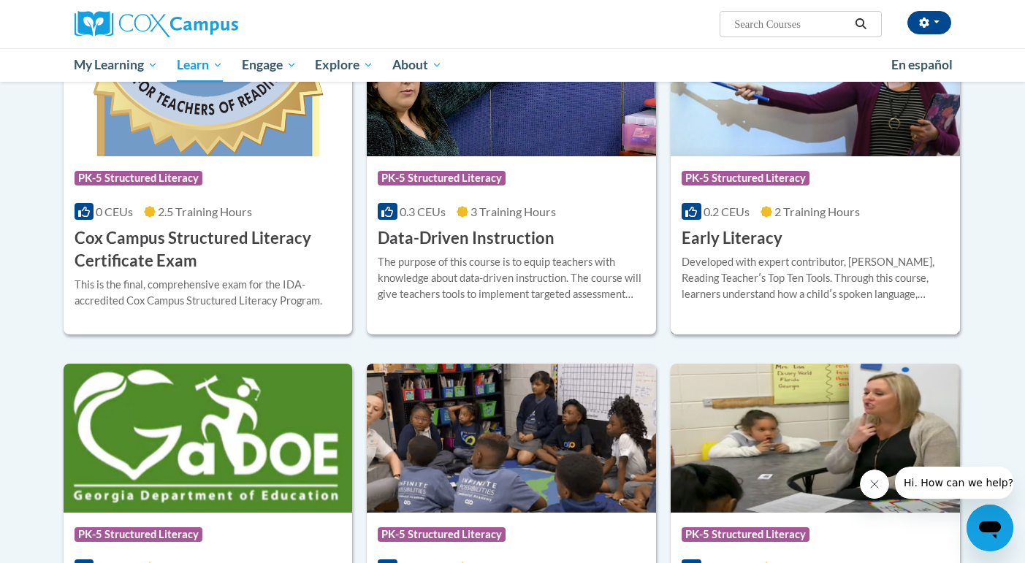
click at [744, 234] on h3 "Early Literacy" at bounding box center [731, 238] width 101 height 23
